Goal: Information Seeking & Learning: Learn about a topic

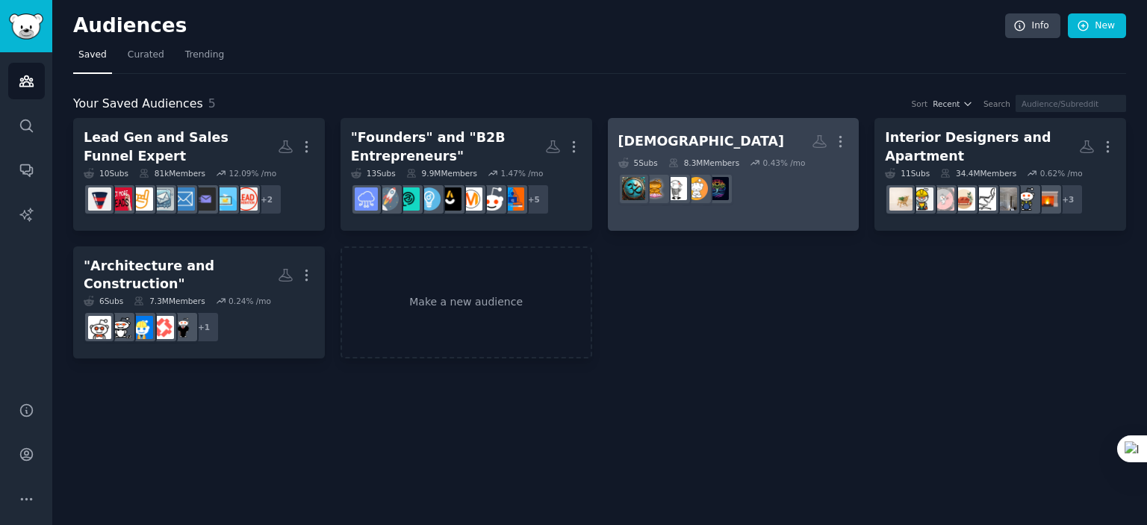
click at [725, 137] on h2 "[DEMOGRAPHIC_DATA] More" at bounding box center [733, 141] width 231 height 26
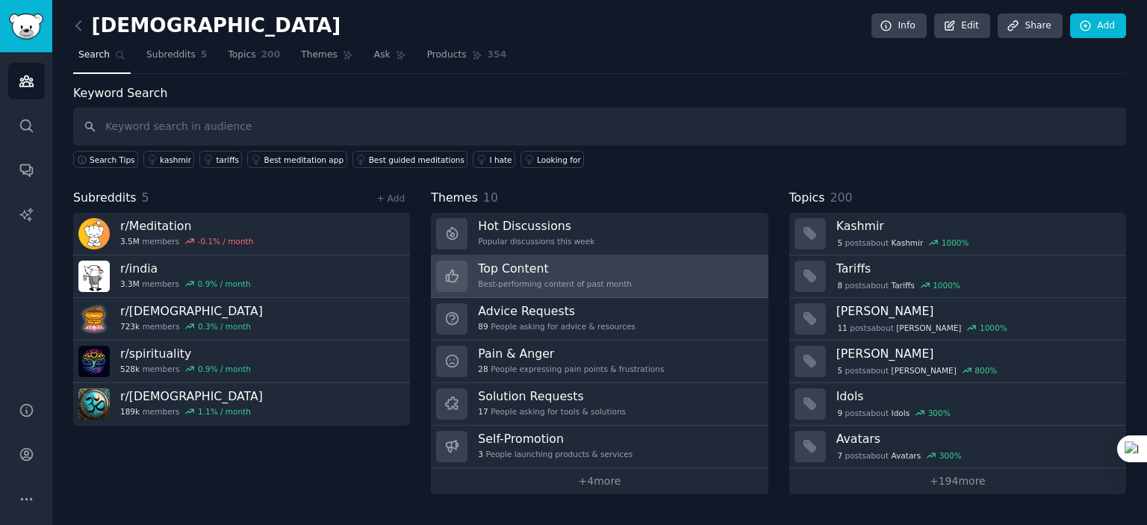
click at [584, 279] on div "Best-performing content of past month" at bounding box center [555, 284] width 154 height 10
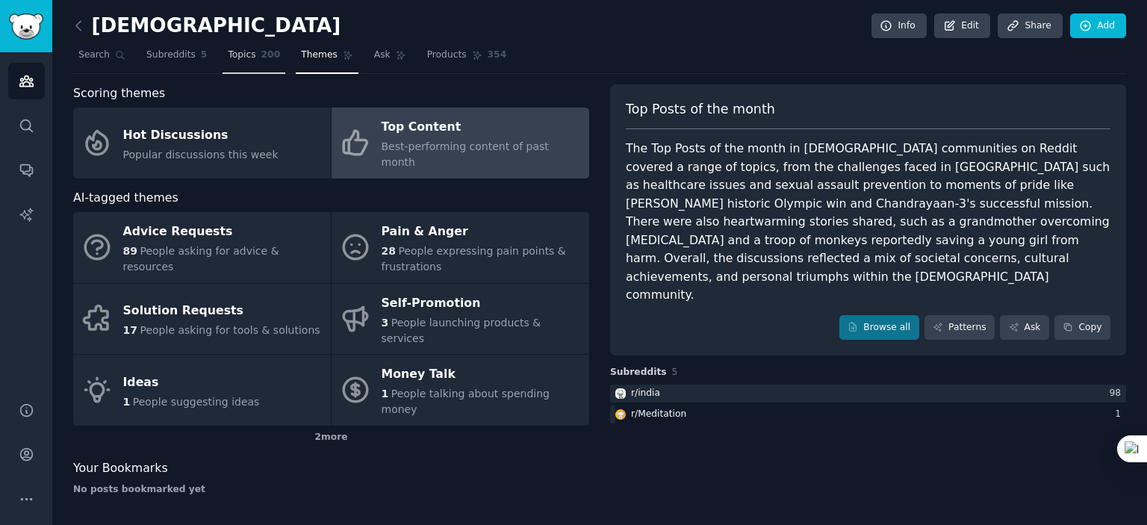
click at [240, 60] on span "Topics" at bounding box center [242, 55] width 28 height 13
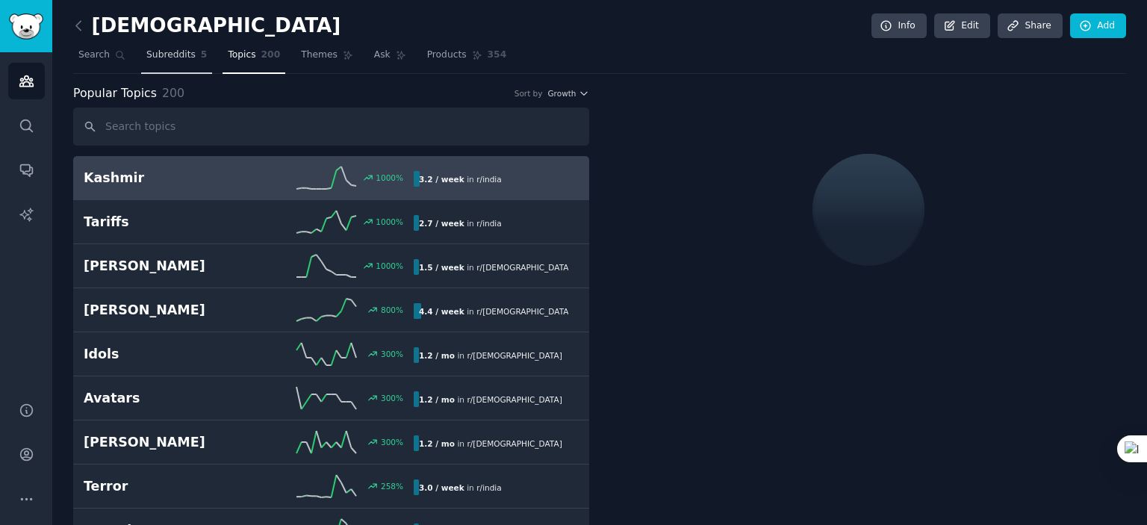
click at [158, 62] on link "Subreddits 5" at bounding box center [176, 58] width 71 height 31
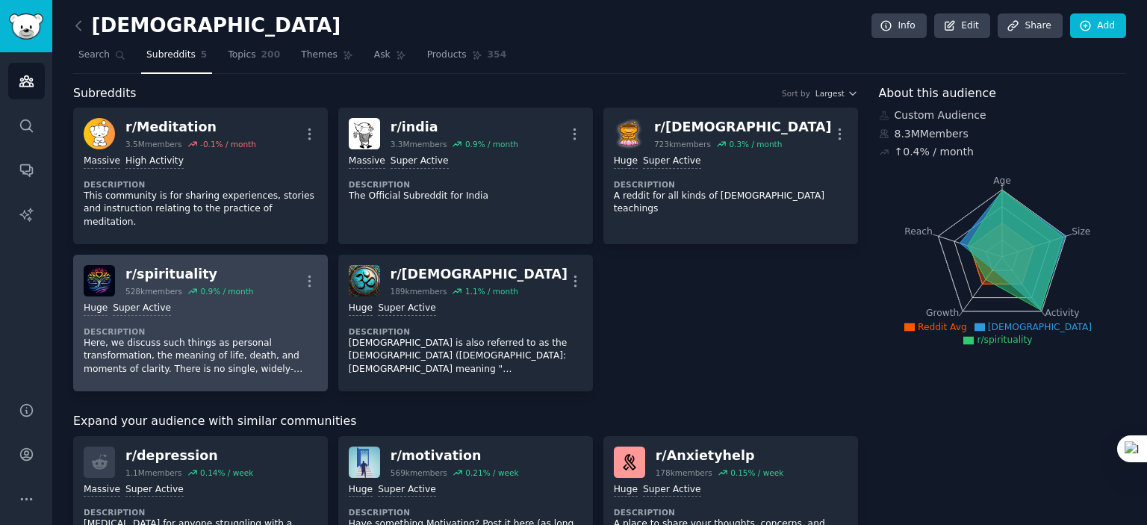
click at [257, 265] on div "r/ spirituality 528k members 0.9 % / month More" at bounding box center [201, 280] width 234 height 31
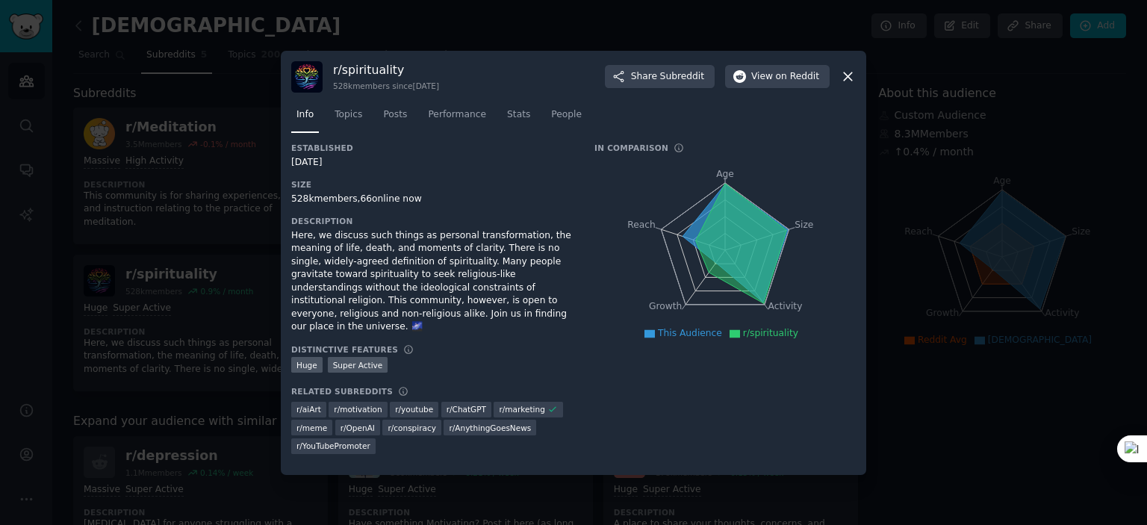
click at [966, 433] on div at bounding box center [573, 262] width 1147 height 525
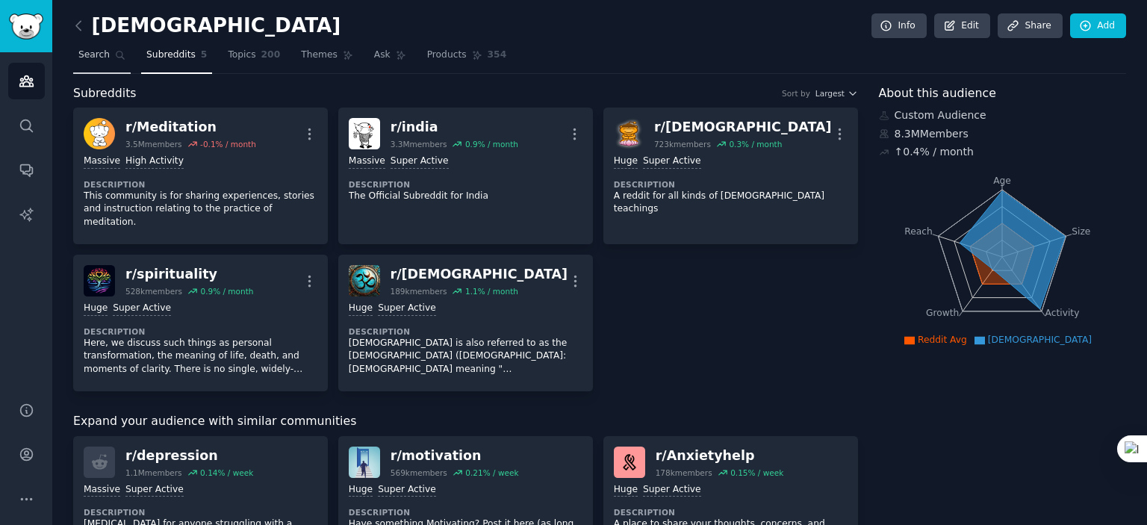
click at [96, 50] on span "Search" at bounding box center [93, 55] width 31 height 13
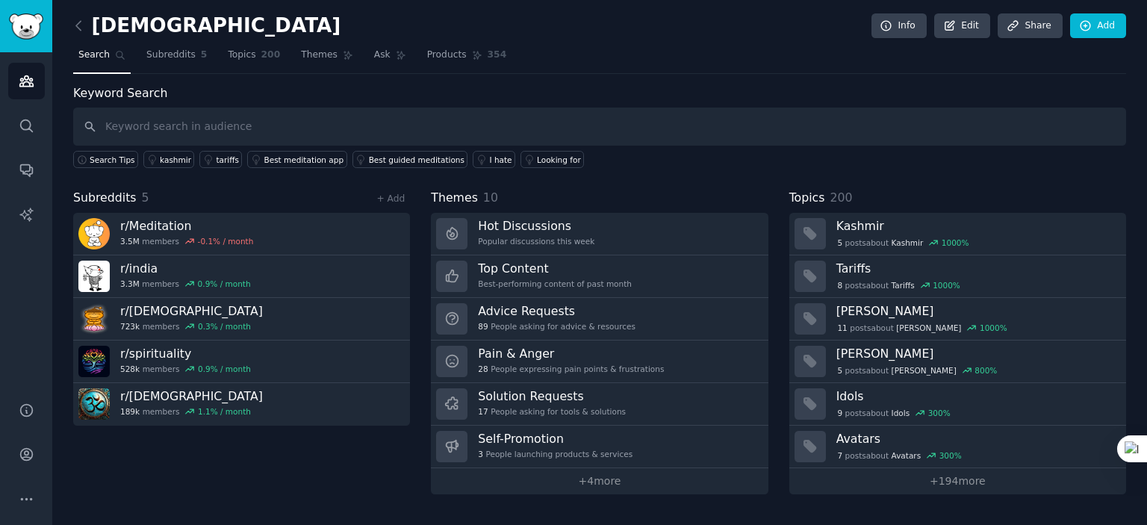
click at [206, 129] on input "text" at bounding box center [599, 127] width 1053 height 38
type input "occult secrets"
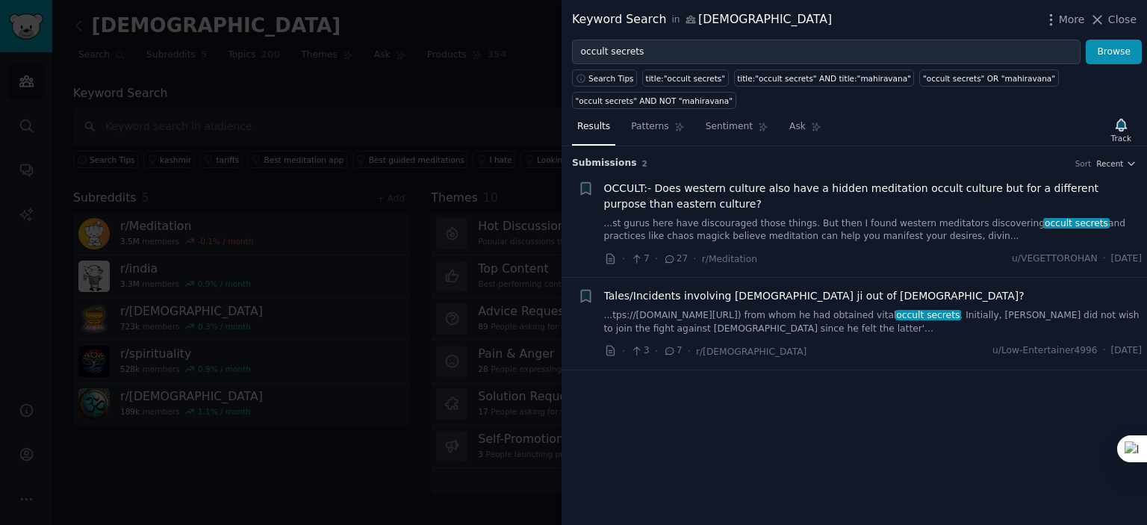
click at [903, 420] on div "Submission s 2 Sort Recent + OCCULT:- Does western culture also have a hidden m…" at bounding box center [854, 335] width 585 height 379
click at [1111, 13] on span "Close" at bounding box center [1122, 20] width 28 height 16
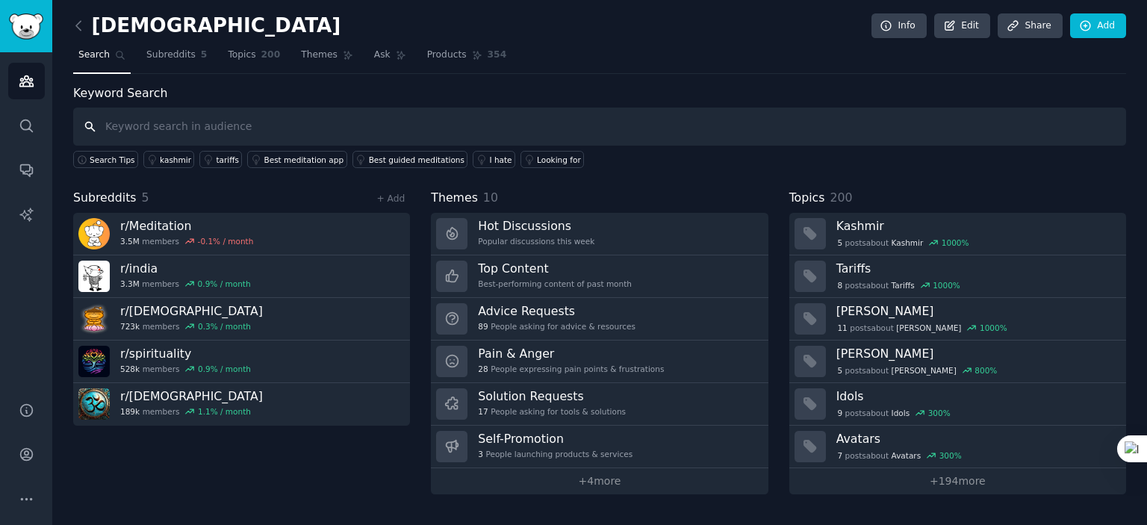
click at [163, 130] on input "text" at bounding box center [599, 127] width 1053 height 38
type input "hidden"
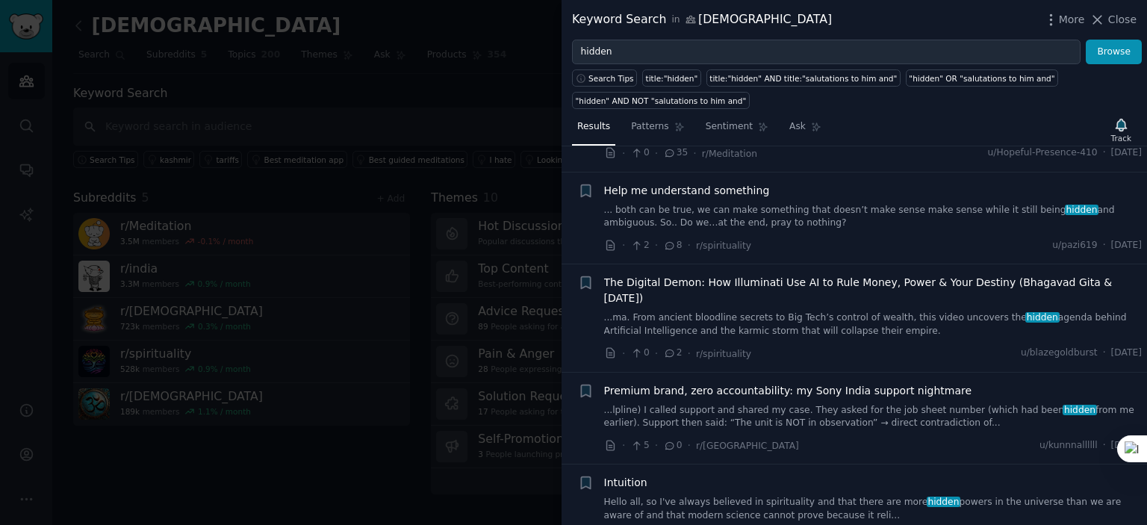
scroll to position [373, 0]
